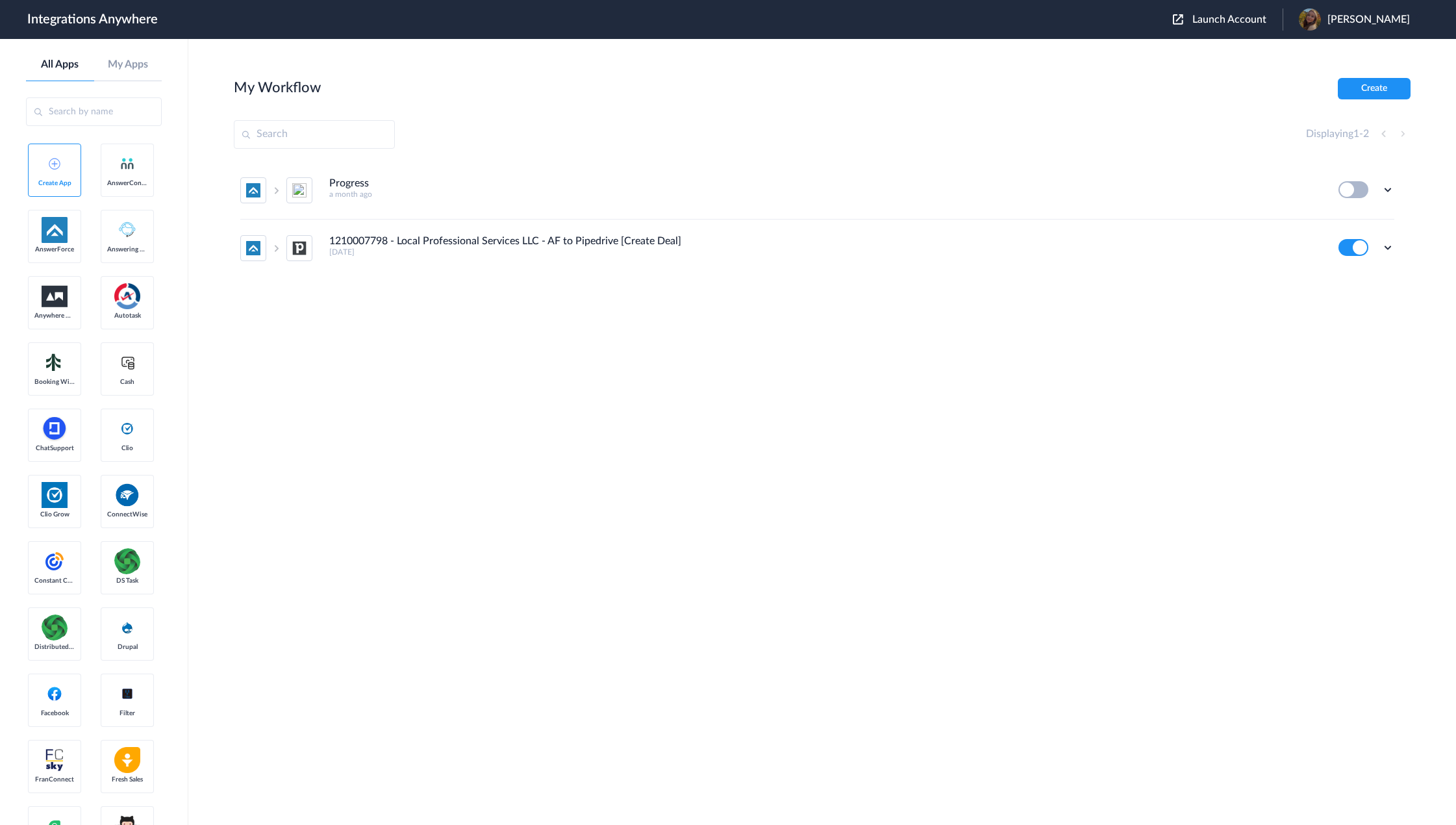
click at [1218, 18] on span "Launch Account" at bounding box center [1230, 19] width 74 height 11
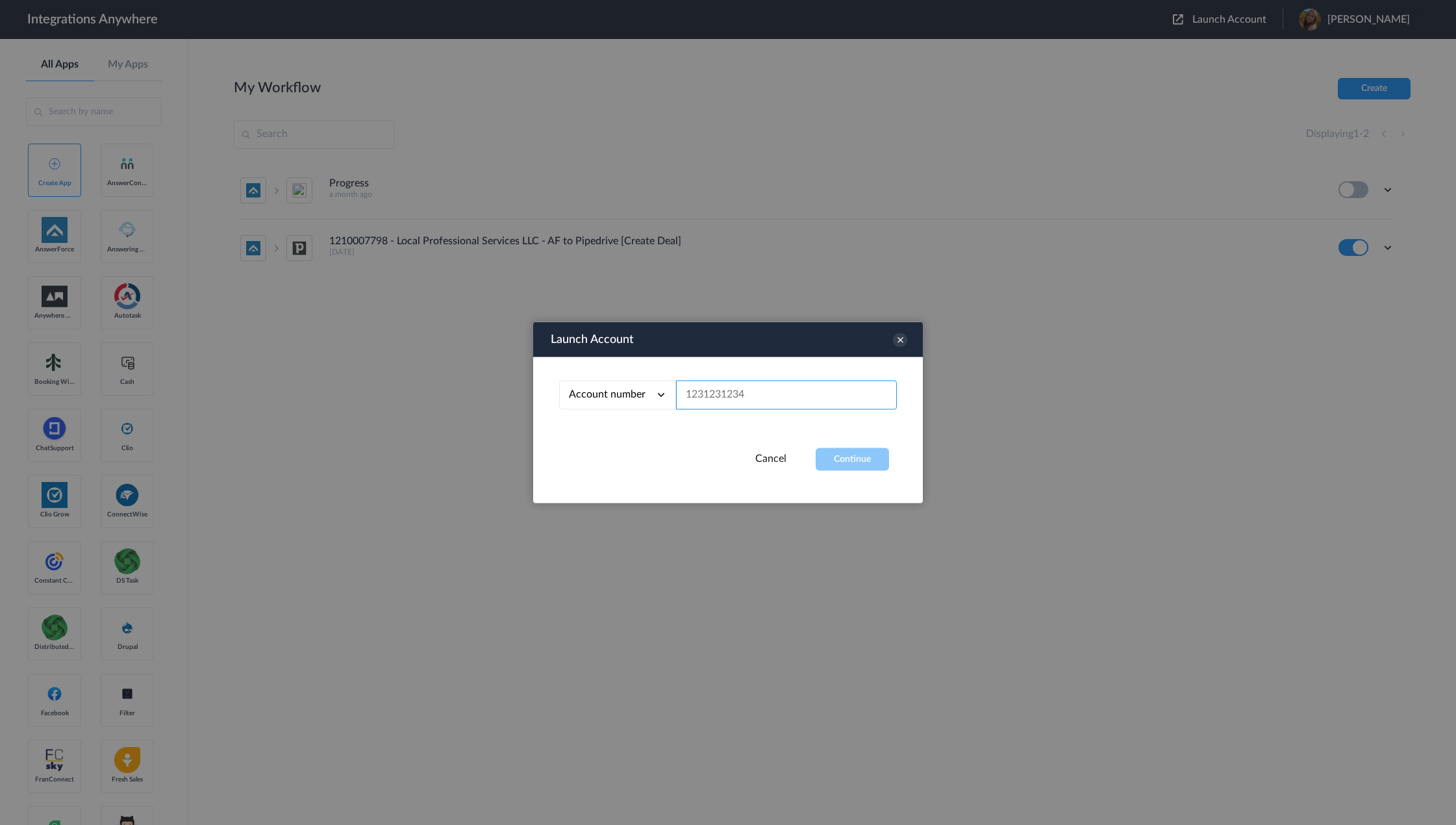
click at [730, 396] on input "text" at bounding box center [787, 395] width 221 height 29
paste input "4045668586"
type input "4045668586"
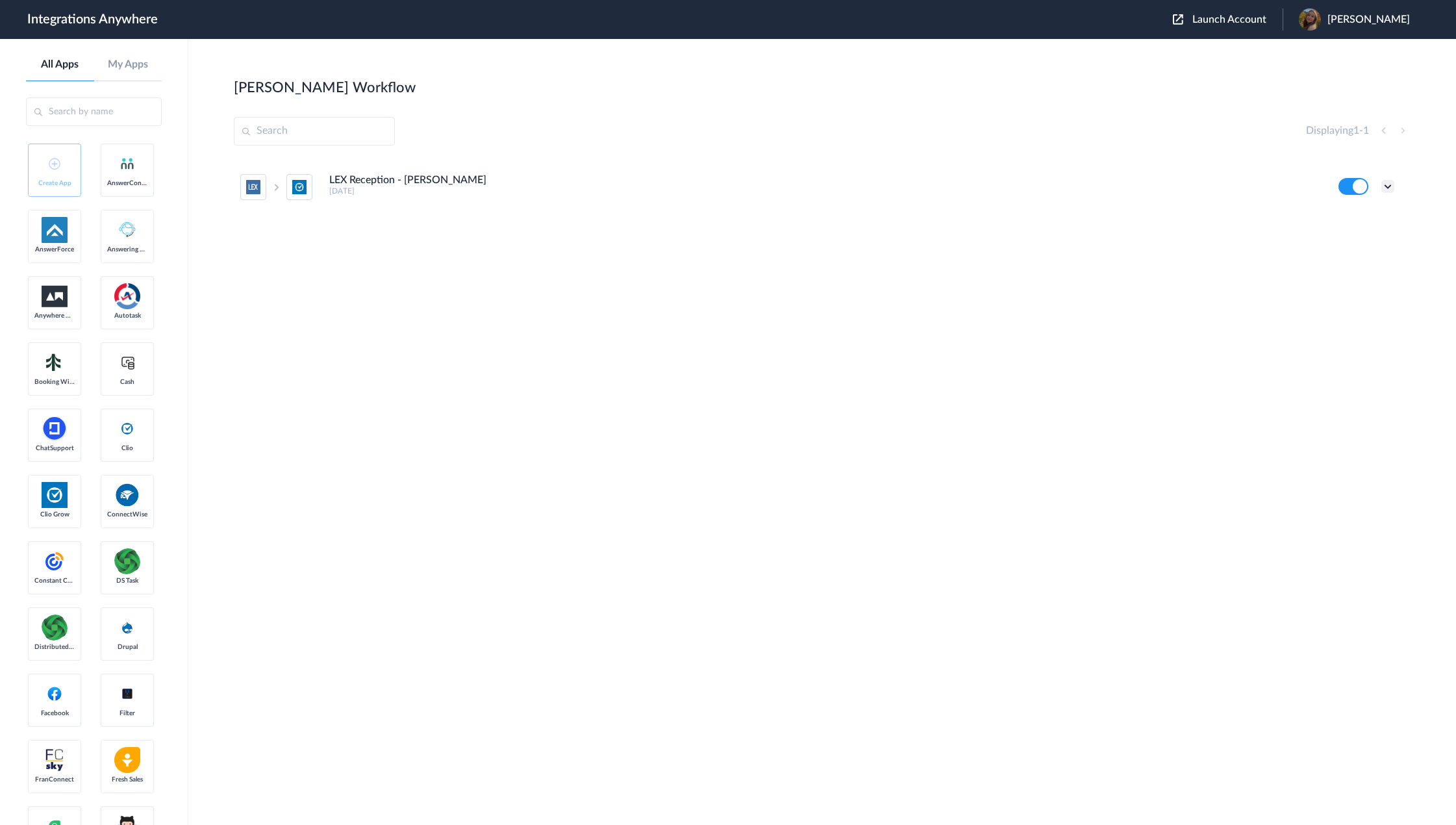
click at [1382, 188] on icon at bounding box center [1388, 186] width 13 height 13
click at [1369, 231] on li "Task history" at bounding box center [1352, 241] width 84 height 24
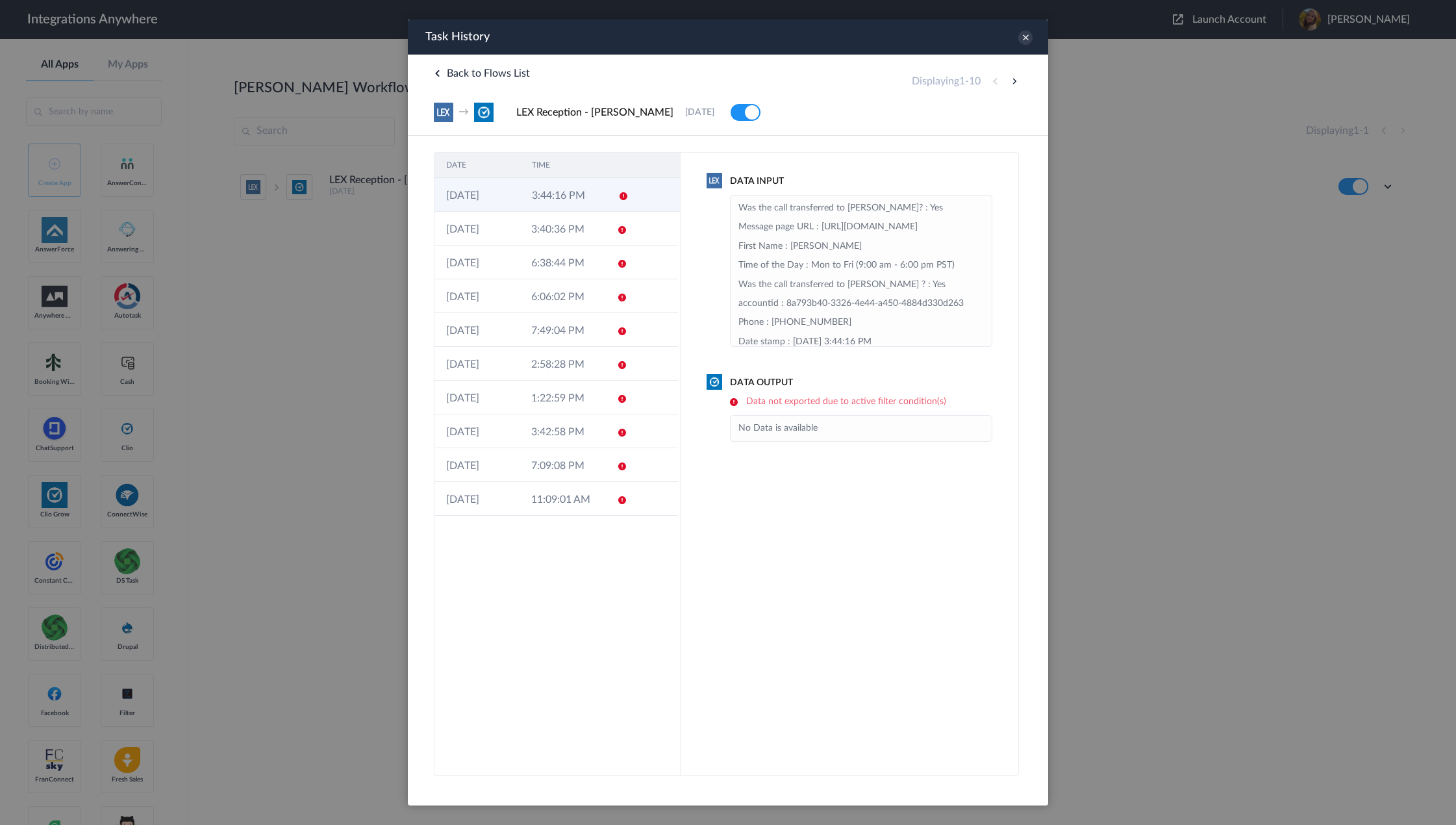
click at [562, 196] on td "3:44:16 PM" at bounding box center [563, 195] width 86 height 34
click at [549, 229] on td "3:40:36 PM" at bounding box center [562, 229] width 85 height 34
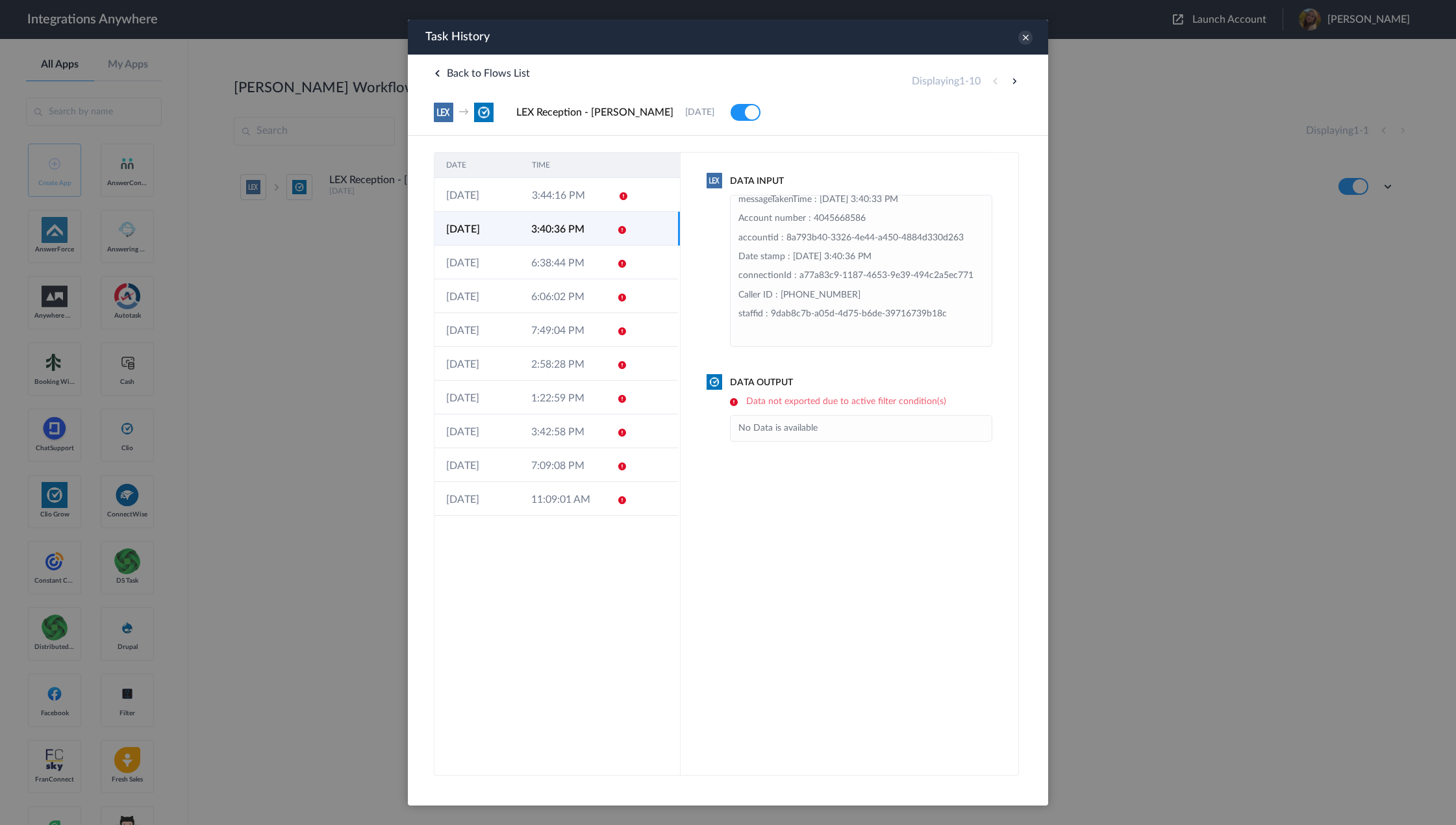
scroll to position [104, 0]
click at [620, 270] on td at bounding box center [617, 262] width 25 height 34
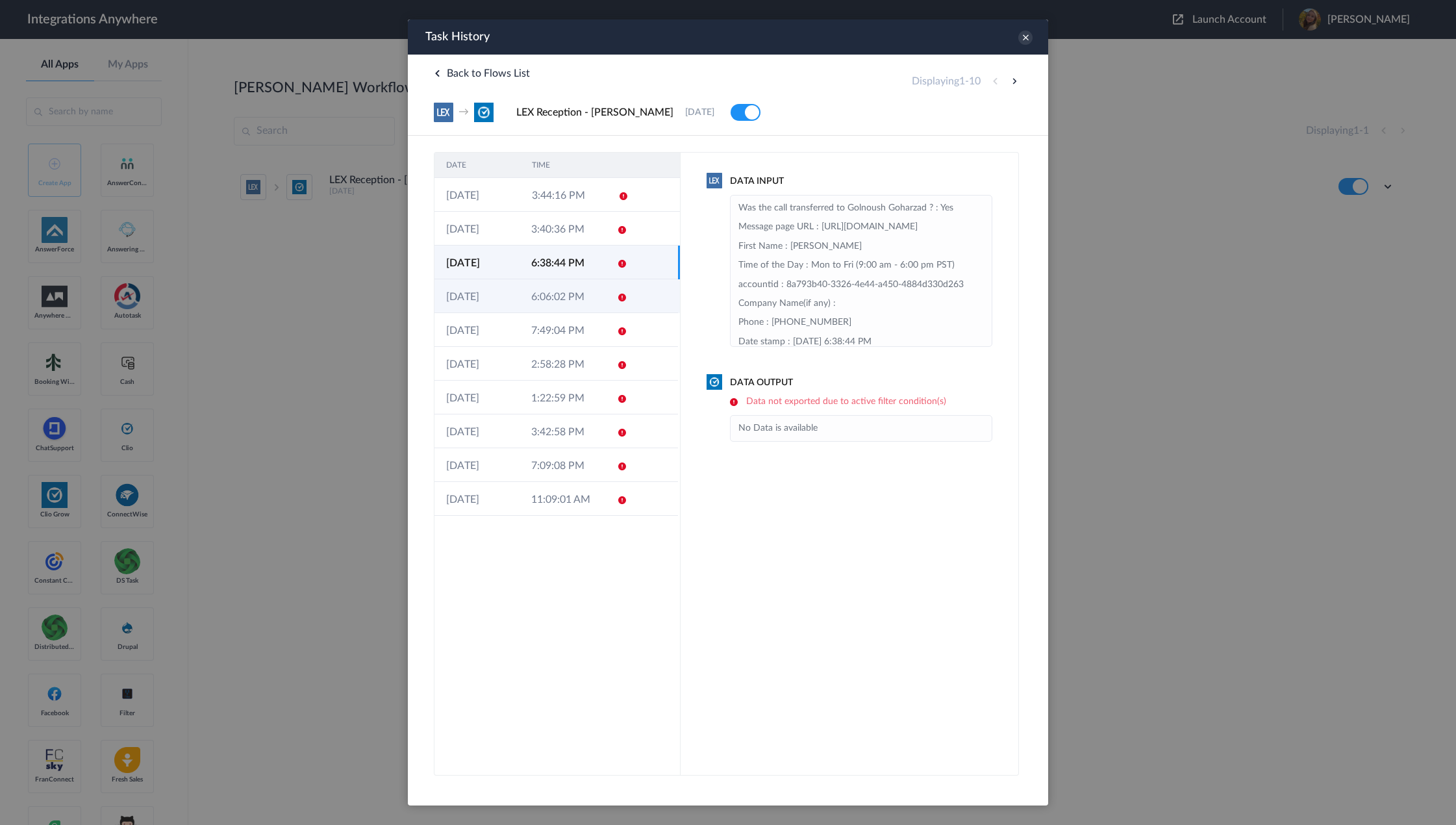
click at [620, 289] on td at bounding box center [617, 296] width 25 height 34
click at [622, 337] on td at bounding box center [617, 330] width 25 height 34
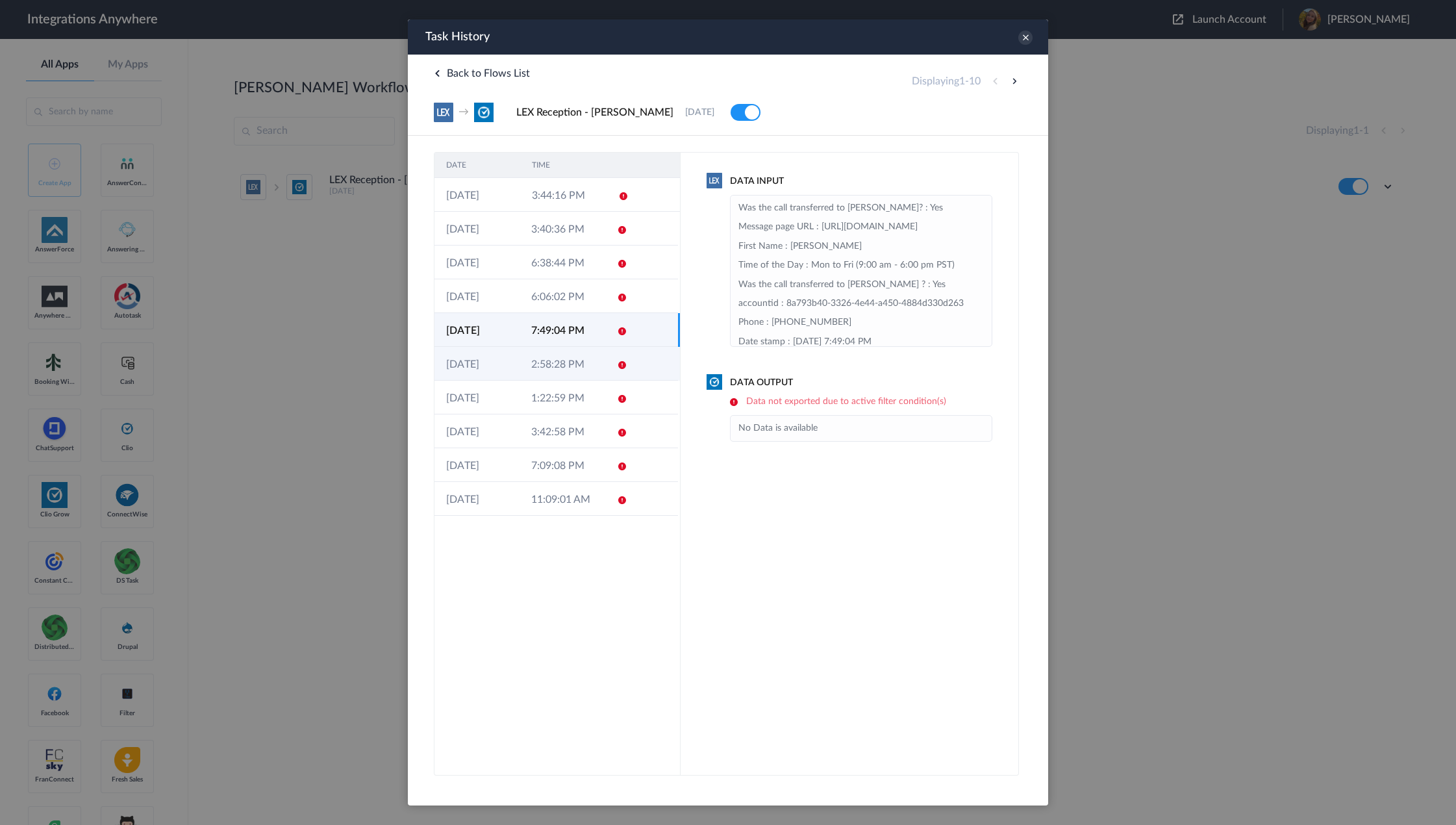
click at [629, 377] on td at bounding box center [617, 363] width 25 height 34
click at [629, 421] on td at bounding box center [653, 431] width 48 height 34
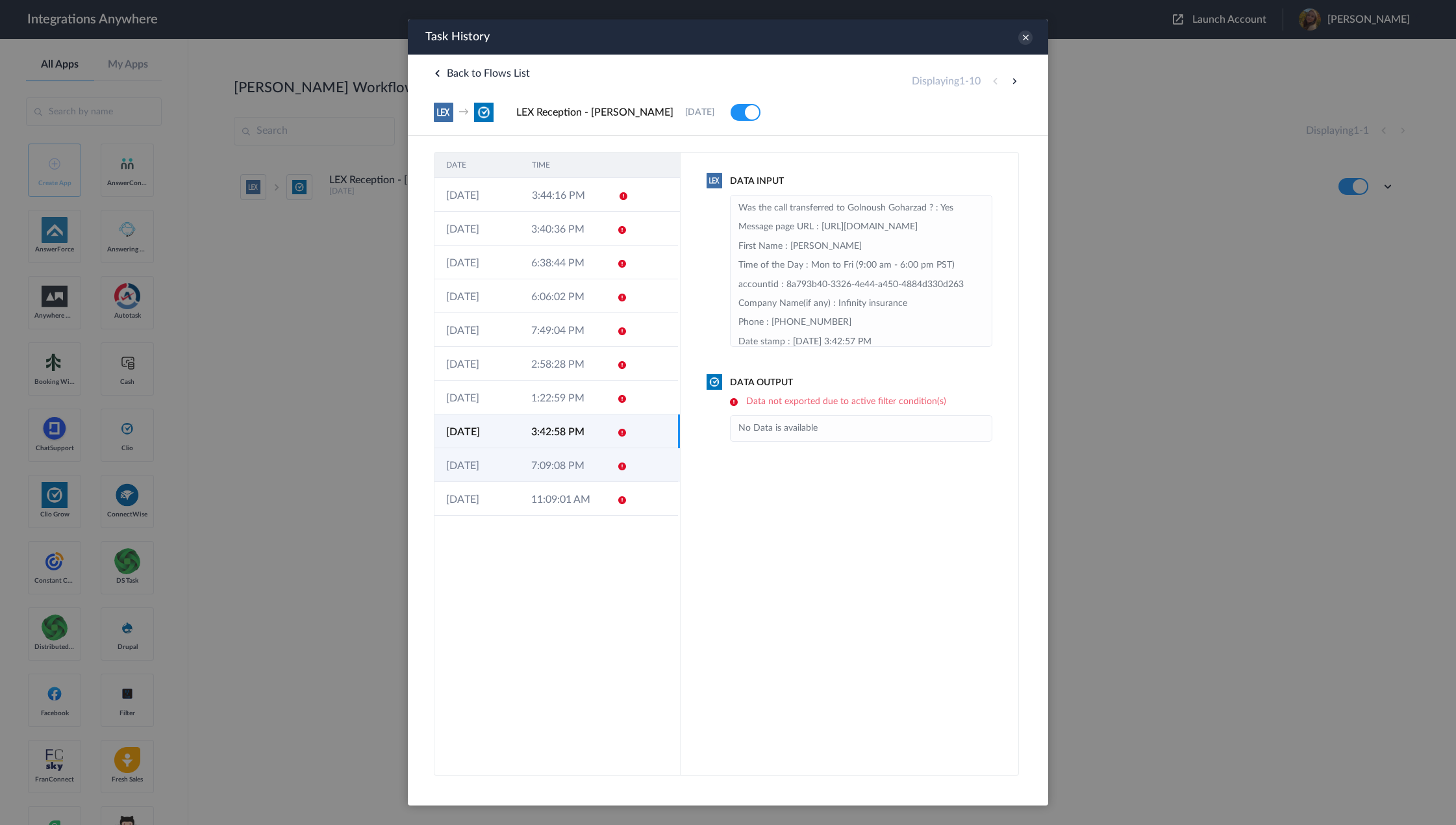
click at [615, 464] on td at bounding box center [617, 465] width 25 height 34
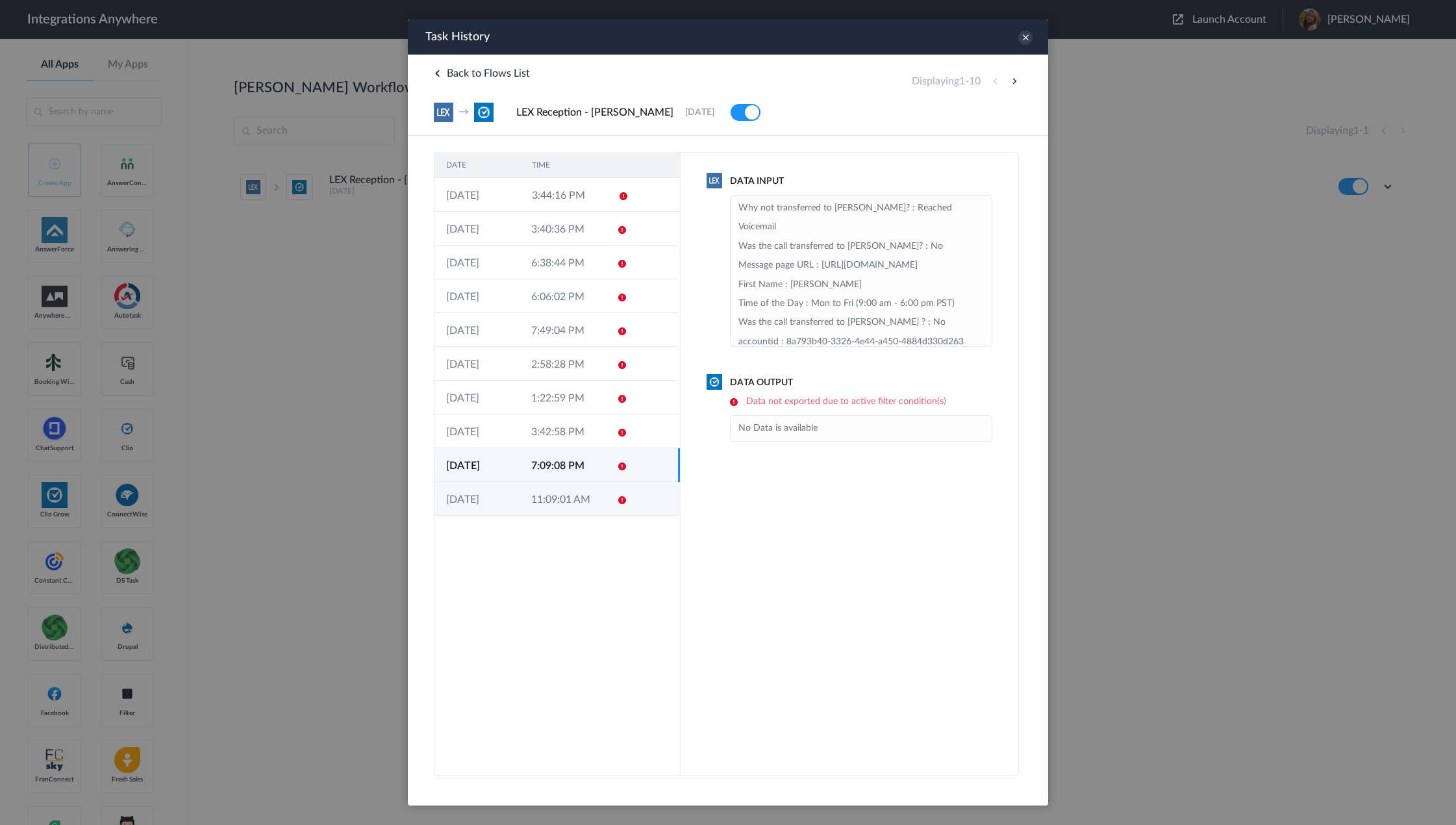
click at [615, 497] on td at bounding box center [617, 499] width 25 height 34
click at [1022, 43] on icon at bounding box center [1025, 38] width 14 height 14
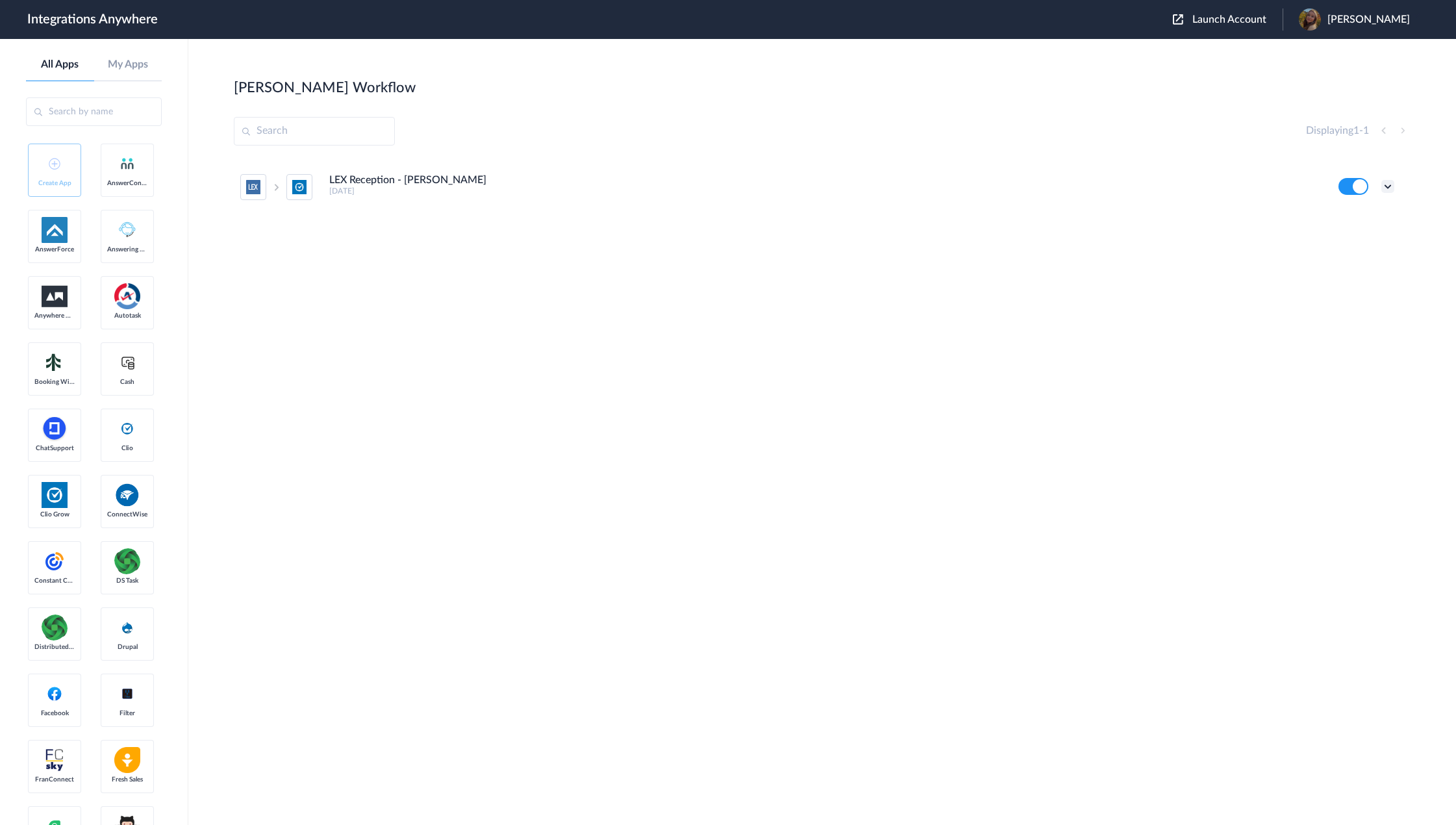
click at [1386, 189] on icon at bounding box center [1388, 186] width 13 height 13
click at [1374, 216] on li "Edit" at bounding box center [1352, 217] width 84 height 24
click at [20, 118] on aside "All Apps My Apps Create App AnswerConnect AnswerForce Answering Service Anywher…" at bounding box center [94, 432] width 188 height 786
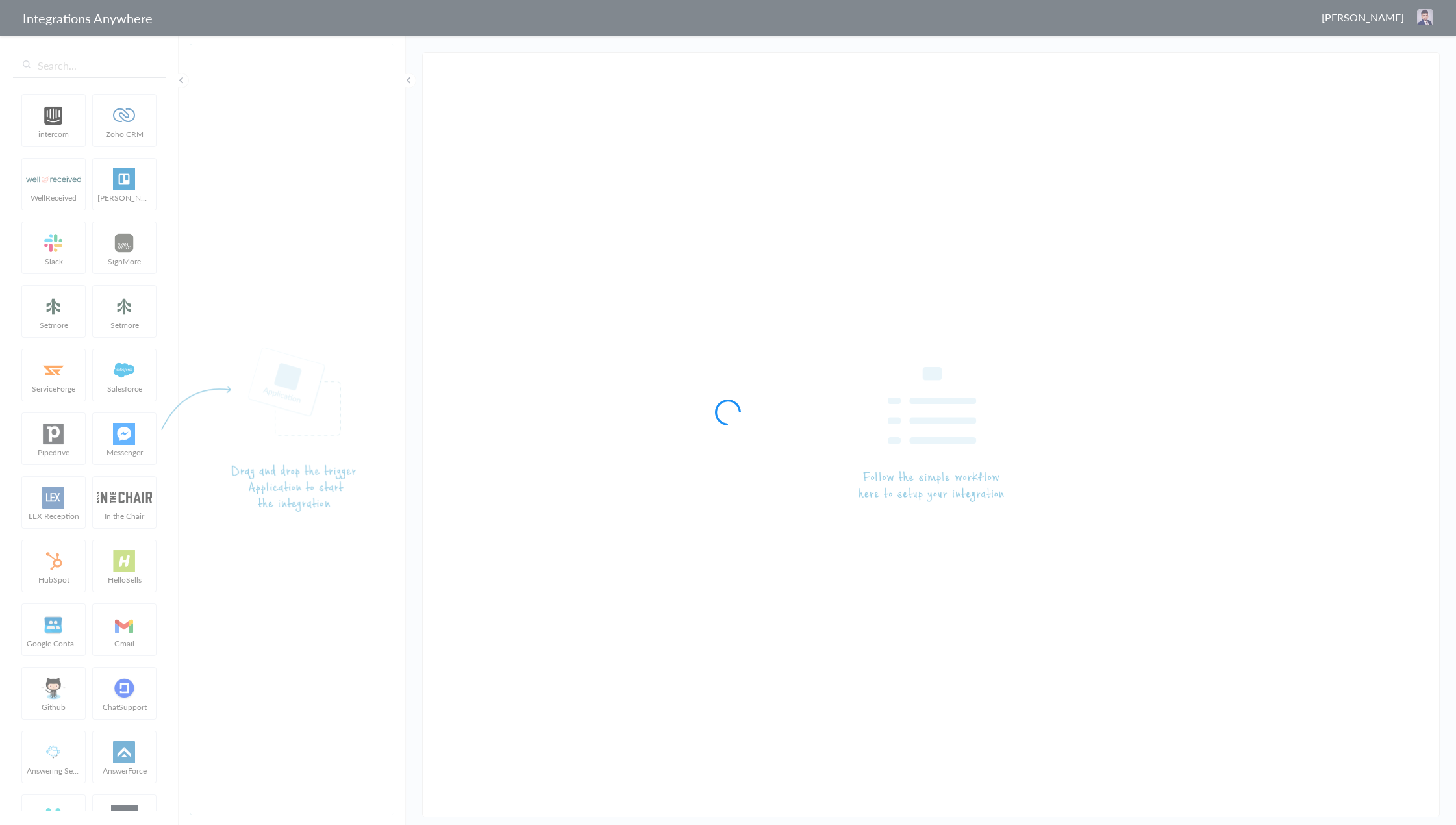
type input "LEX Reception - [PERSON_NAME]"
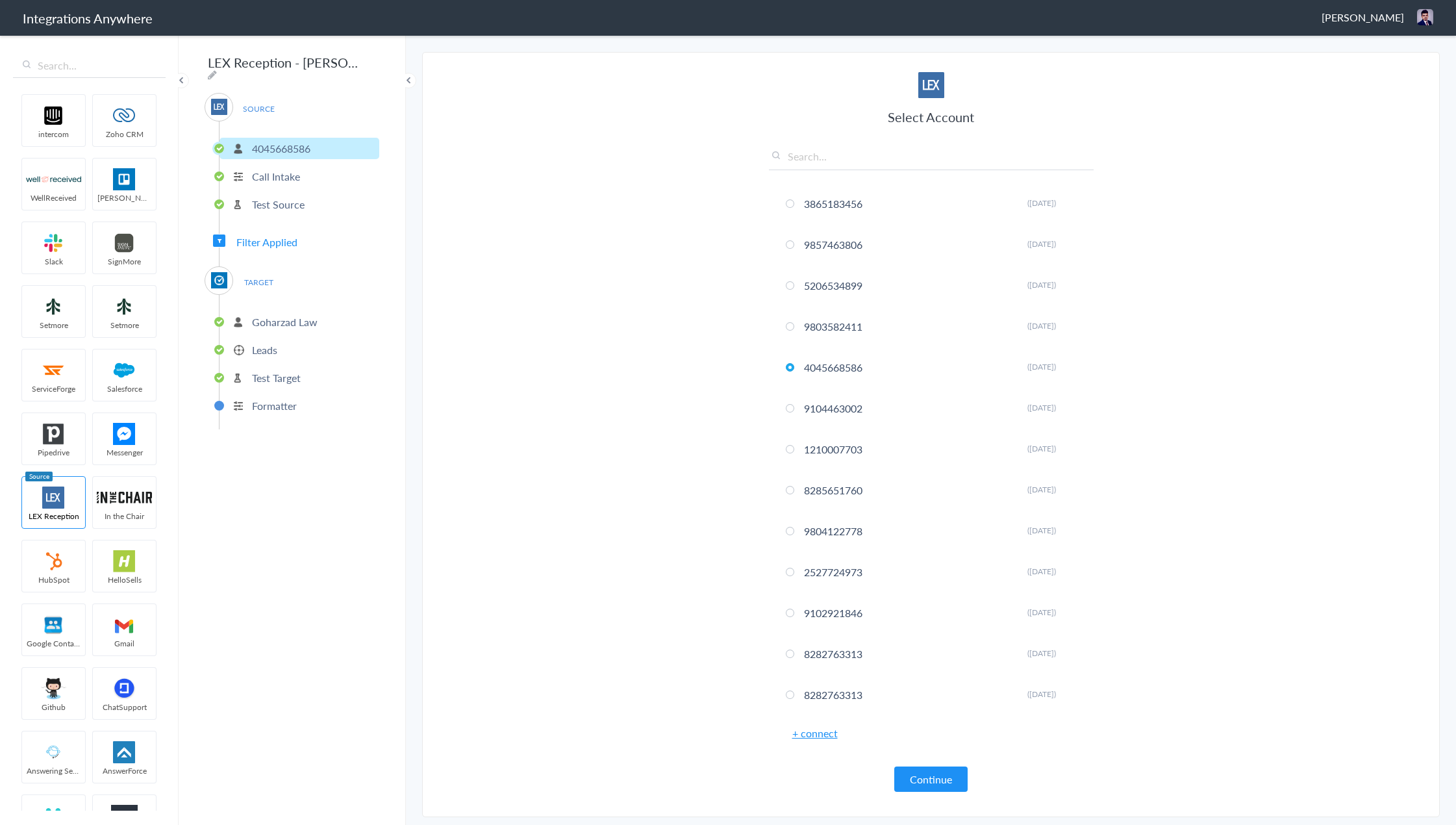
click at [267, 236] on span "Filter Applied" at bounding box center [267, 241] width 61 height 15
